Goal: Find specific page/section: Find specific page/section

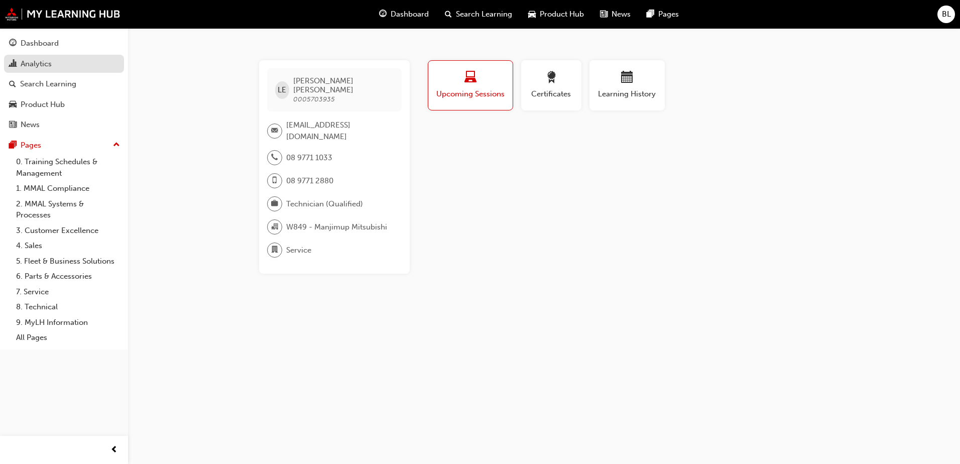
click at [53, 62] on div "Analytics" at bounding box center [64, 64] width 110 height 13
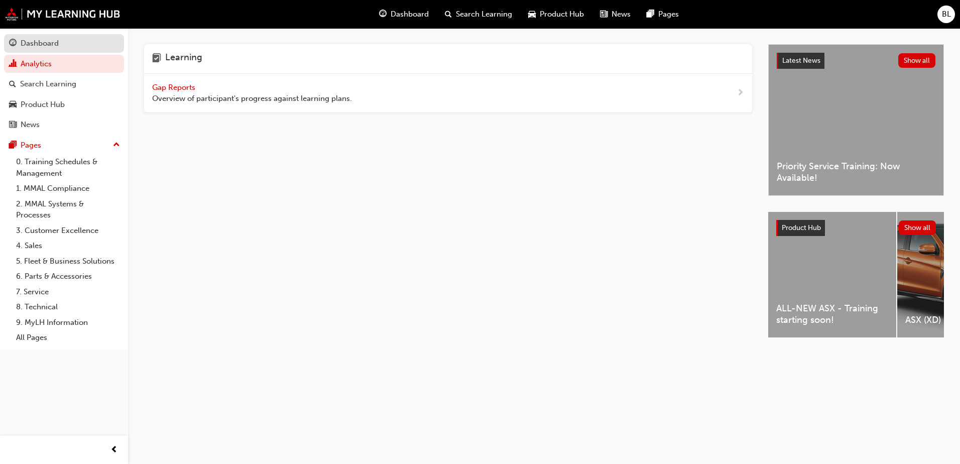
click at [43, 47] on div "Dashboard" at bounding box center [40, 44] width 38 height 12
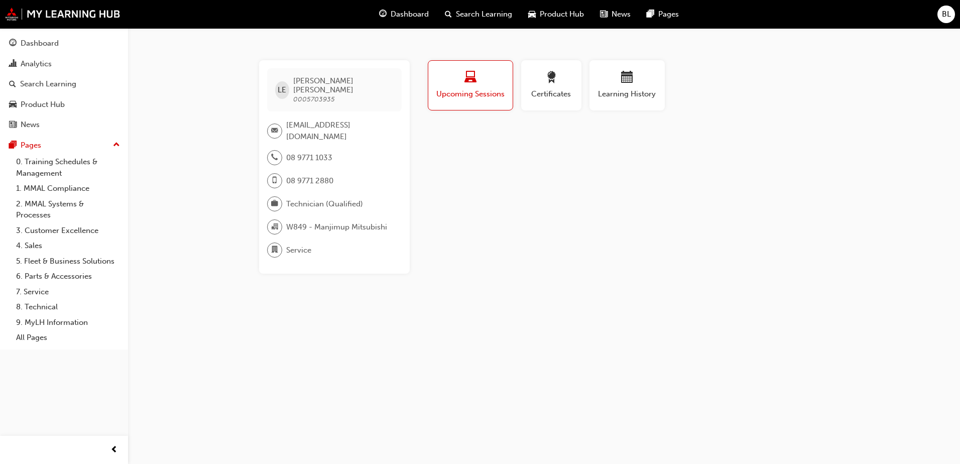
click at [946, 12] on span "BL" at bounding box center [946, 15] width 9 height 12
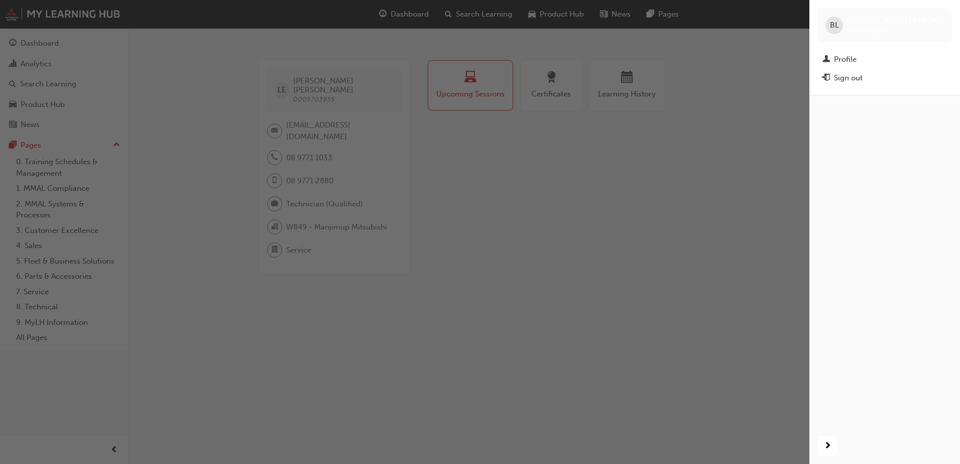
drag, startPoint x: 659, startPoint y: 190, endPoint x: 784, endPoint y: 95, distance: 157.6
click at [663, 190] on div "button" at bounding box center [404, 232] width 809 height 464
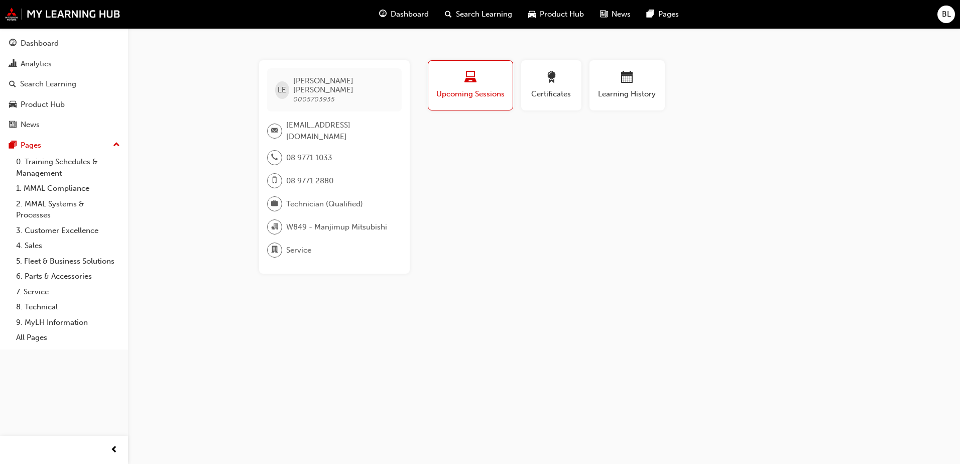
click at [948, 9] on span "BL" at bounding box center [946, 15] width 9 height 12
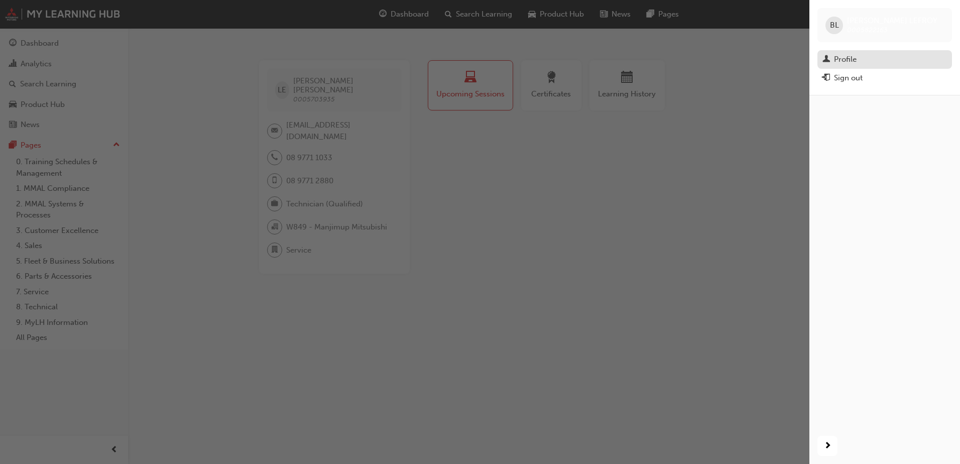
click at [846, 57] on div "Profile" at bounding box center [845, 60] width 23 height 12
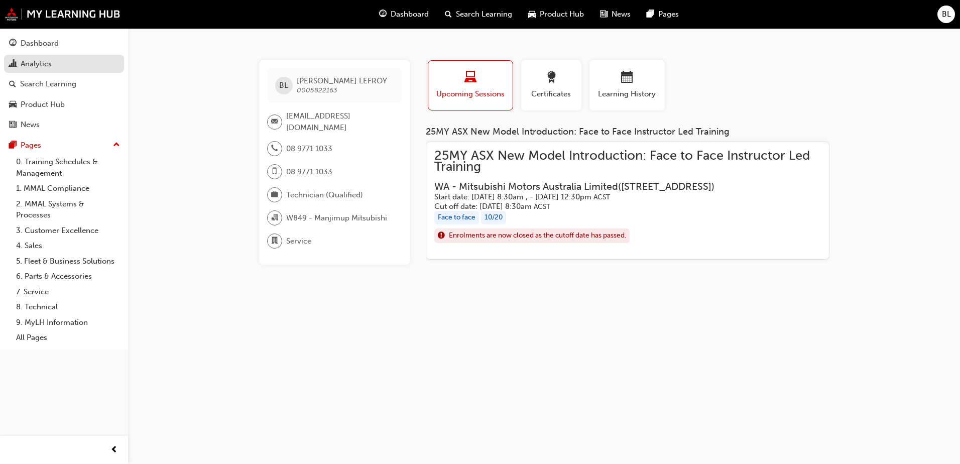
click at [47, 61] on div "Analytics" at bounding box center [36, 64] width 31 height 12
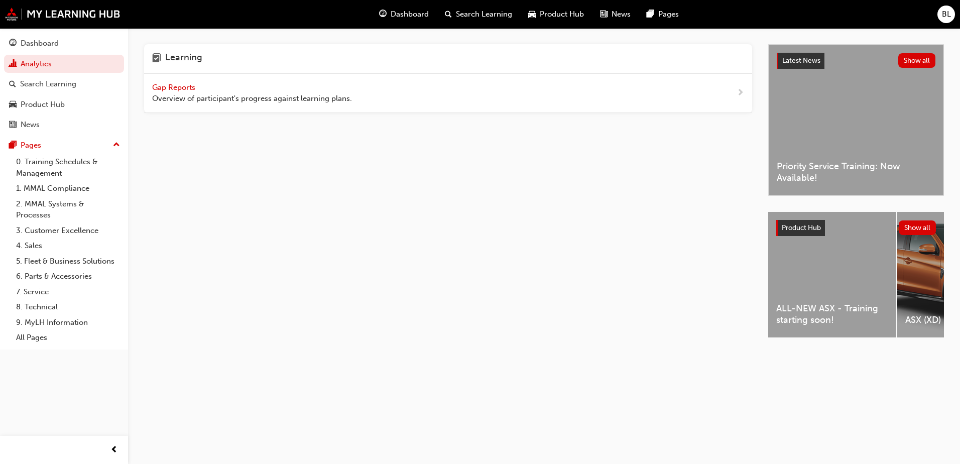
click at [169, 88] on span "Gap Reports" at bounding box center [174, 87] width 45 height 9
